Goal: Information Seeking & Learning: Learn about a topic

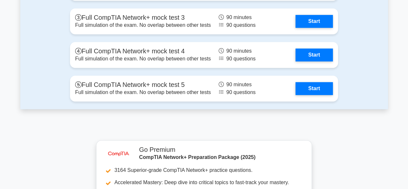
scroll to position [1493, 0]
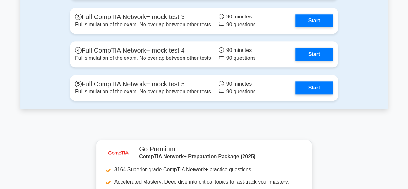
click at [324, 86] on link "Start" at bounding box center [314, 87] width 37 height 13
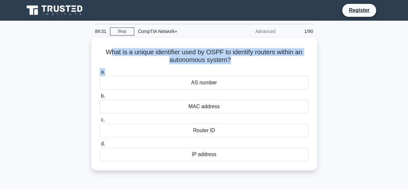
drag, startPoint x: 107, startPoint y: 50, endPoint x: 281, endPoint y: 73, distance: 176.4
click at [281, 73] on div "What is a unique identifier used by OSPF to identify routers within an autonomo…" at bounding box center [204, 103] width 221 height 127
copy div "hat is a unique identifier used by OSPF to identify routers within an autonomou…"
click at [267, 129] on div "Router ID" at bounding box center [204, 131] width 209 height 14
click at [100, 122] on input "c. Router ID" at bounding box center [100, 120] width 0 height 4
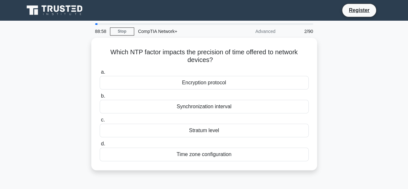
click at [275, 107] on div "Synchronization interval" at bounding box center [204, 107] width 209 height 14
click at [100, 98] on input "b. Synchronization interval" at bounding box center [100, 96] width 0 height 4
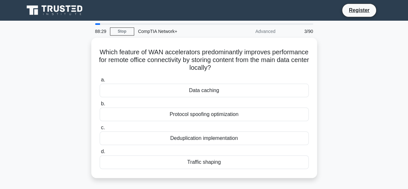
click at [294, 90] on div "Data caching" at bounding box center [204, 91] width 209 height 14
click at [100, 82] on input "a. Data caching" at bounding box center [100, 80] width 0 height 4
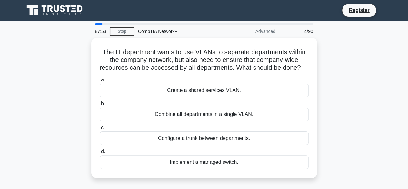
drag, startPoint x: 103, startPoint y: 50, endPoint x: 269, endPoint y: 162, distance: 199.7
click at [269, 162] on div "The IT department wants to use VLANs to separate departments within the company…" at bounding box center [204, 107] width 221 height 135
copy div "he IT department wants to use VLANs to separate departments within the company …"
